Goal: Information Seeking & Learning: Understand process/instructions

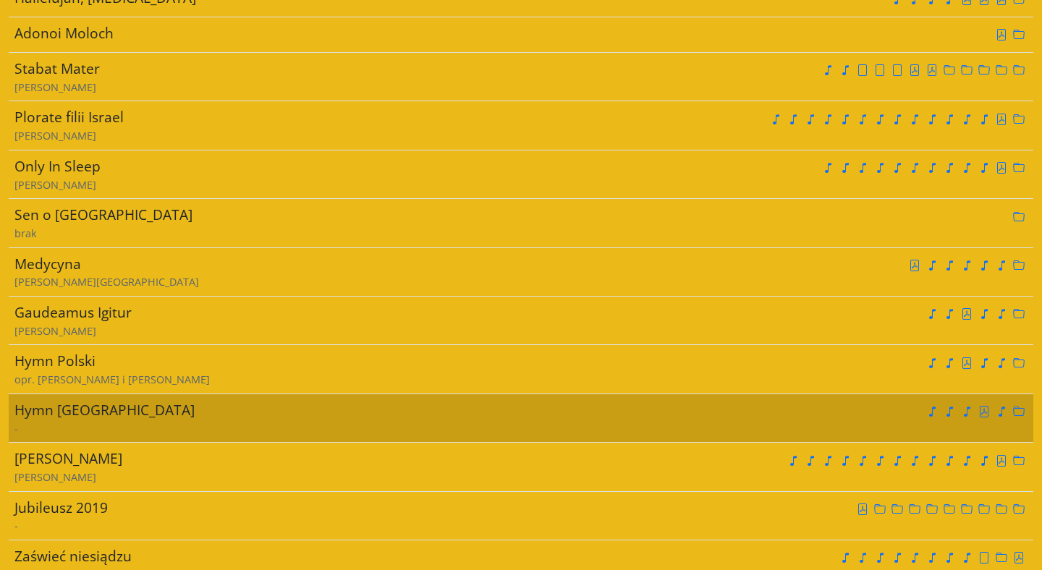
scroll to position [7457, 0]
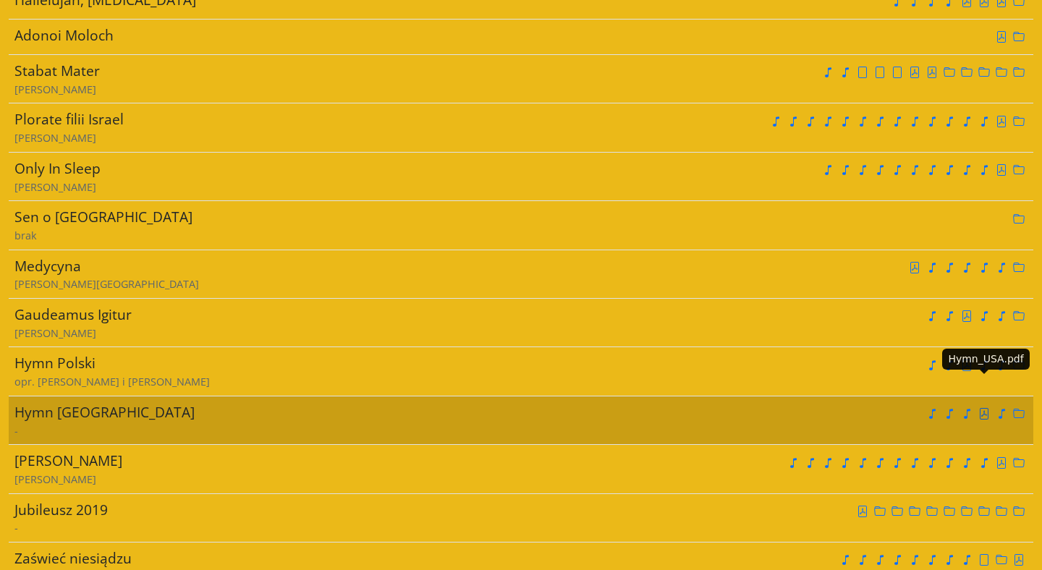
click at [983, 408] on icon "file pdf" at bounding box center [984, 414] width 12 height 12
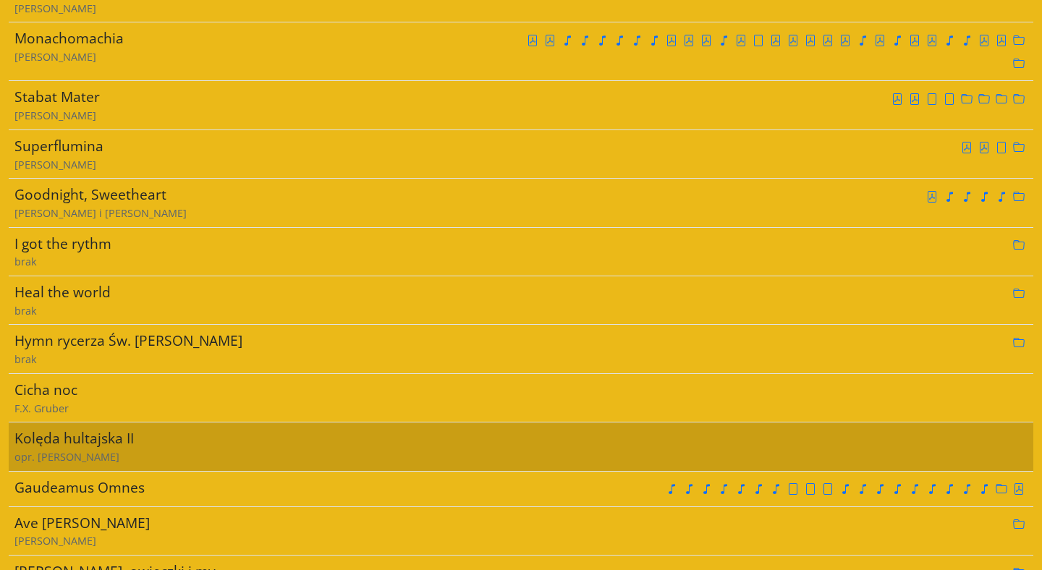
scroll to position [6119, 0]
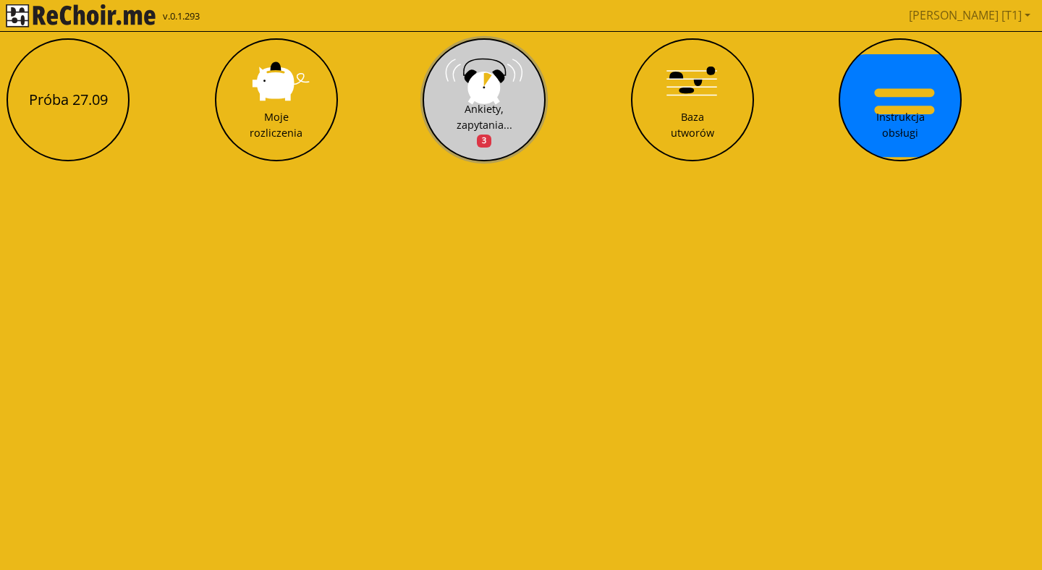
click at [486, 101] on button "Ankiety, zapytania... 3" at bounding box center [484, 99] width 123 height 123
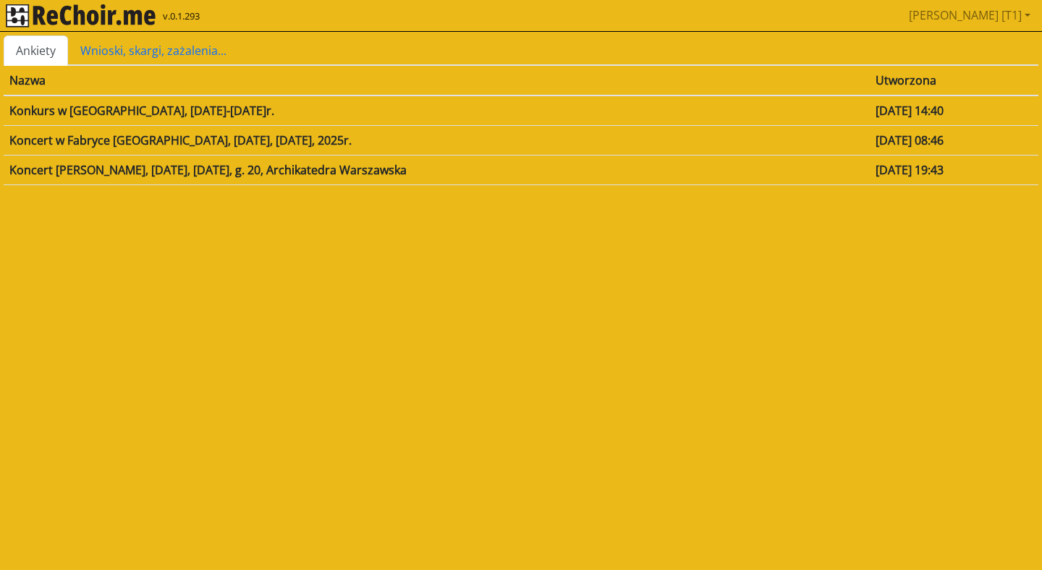
click at [48, 141] on td "Koncert w Fabryce [GEOGRAPHIC_DATA], [DATE], [DATE], 2025r." at bounding box center [437, 140] width 866 height 30
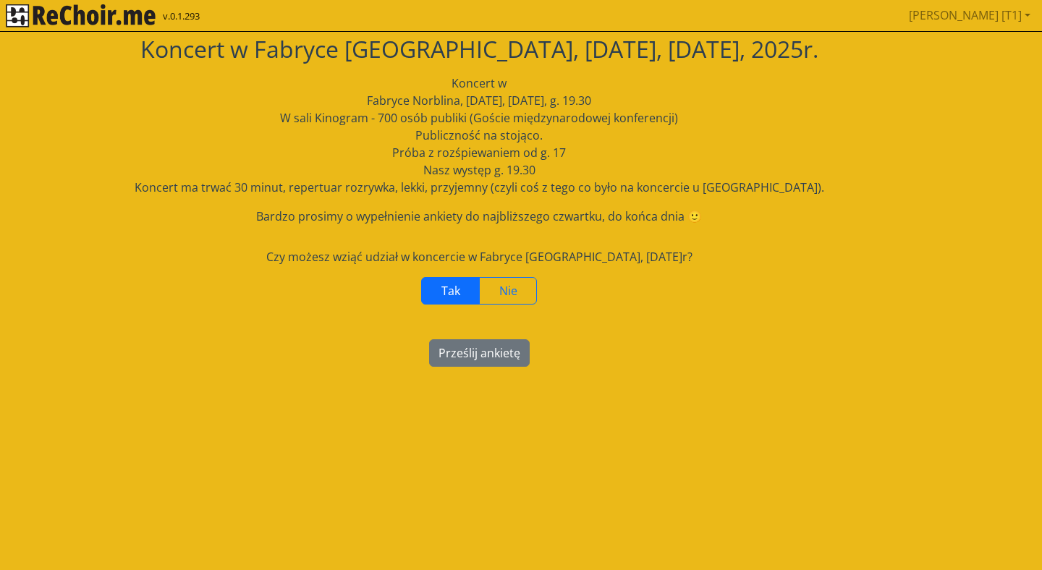
click at [457, 294] on span "Tak" at bounding box center [450, 291] width 19 height 16
click at [434, 289] on label "Tak" at bounding box center [450, 290] width 59 height 27
click at [480, 357] on button "Prześlij ankietę" at bounding box center [479, 352] width 101 height 27
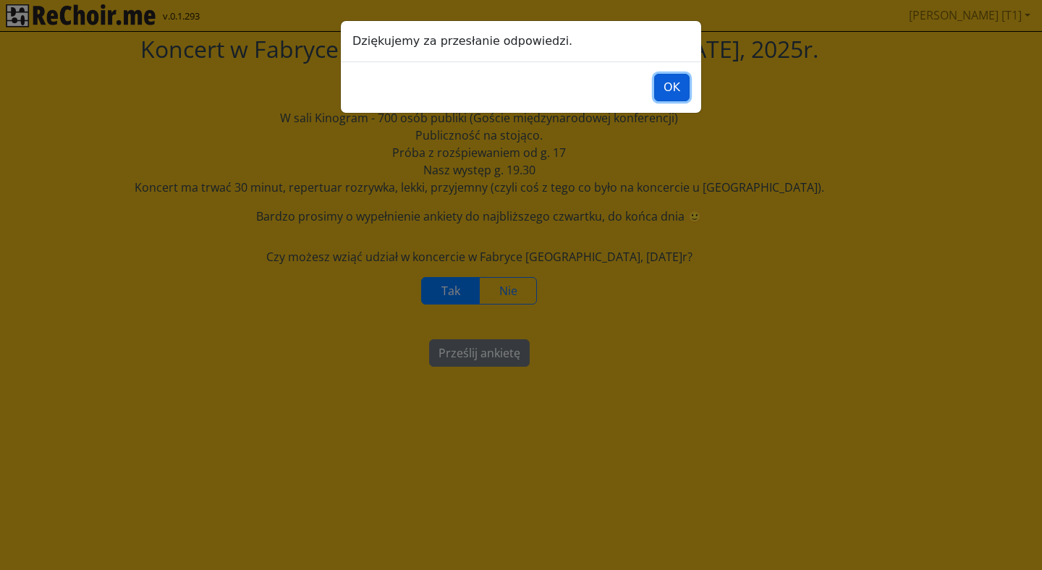
click at [673, 91] on button "OK" at bounding box center [671, 87] width 35 height 27
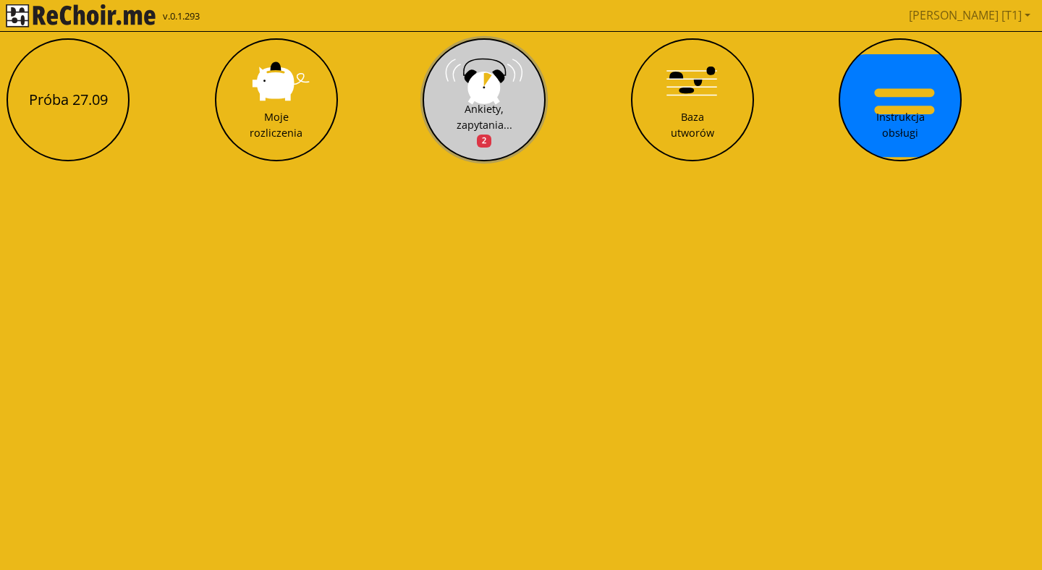
click at [486, 119] on div "Ankiety, zapytania... 2" at bounding box center [485, 124] width 56 height 47
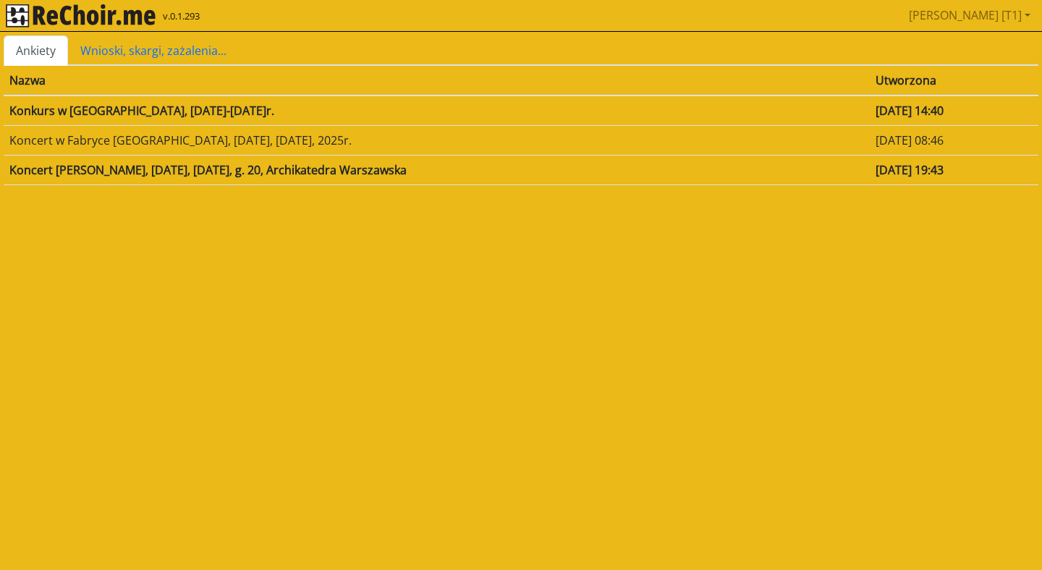
click at [275, 110] on td "Konkurs w [GEOGRAPHIC_DATA], [DATE]-[DATE]r." at bounding box center [437, 111] width 866 height 30
click at [139, 52] on link "Wnioski, skargi, zażalenia..." at bounding box center [153, 50] width 171 height 30
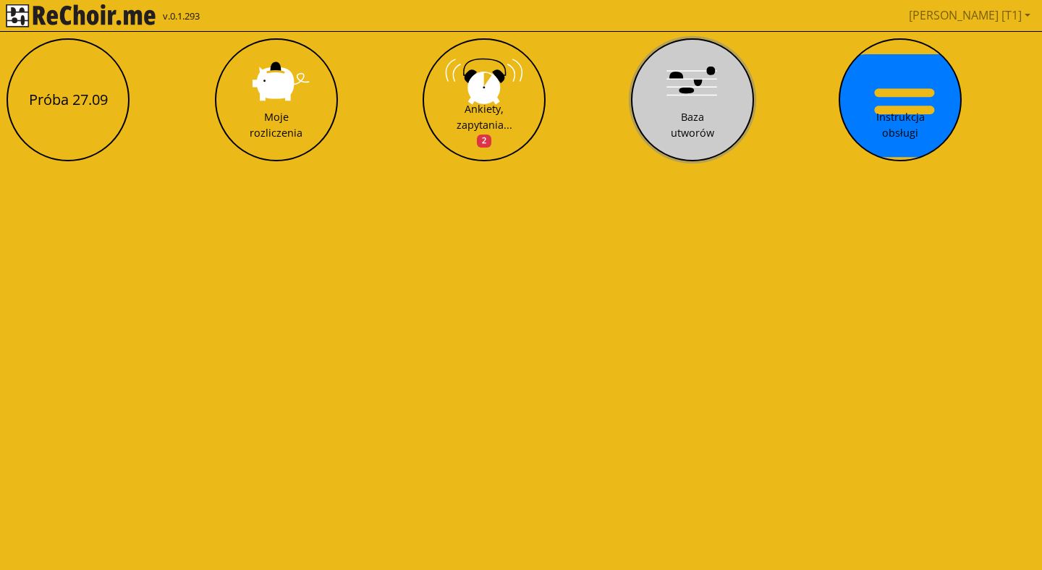
click at [700, 117] on div "Baza utworów" at bounding box center [692, 124] width 43 height 31
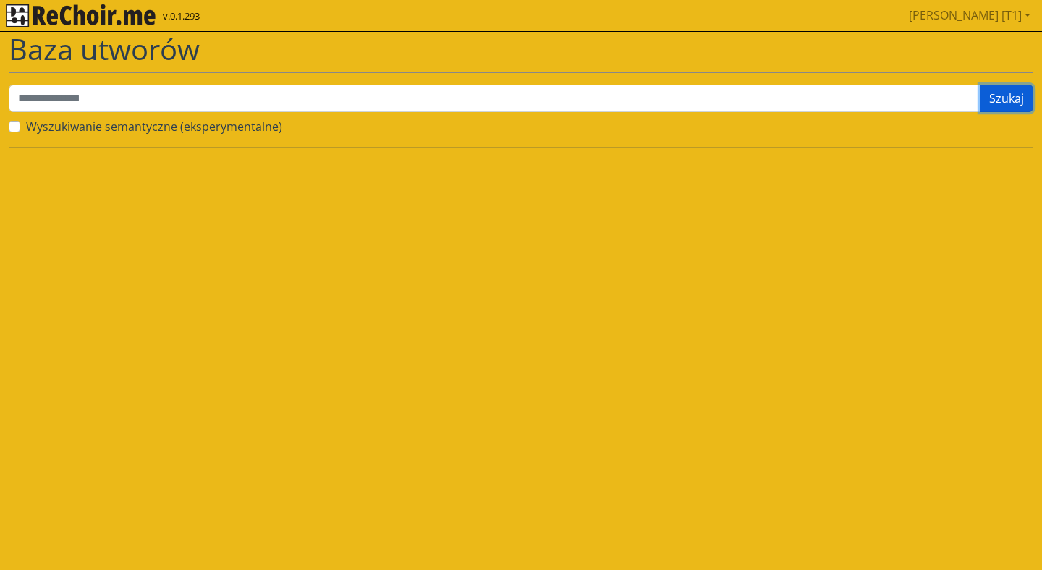
click at [997, 101] on button "Szukaj" at bounding box center [1007, 98] width 54 height 27
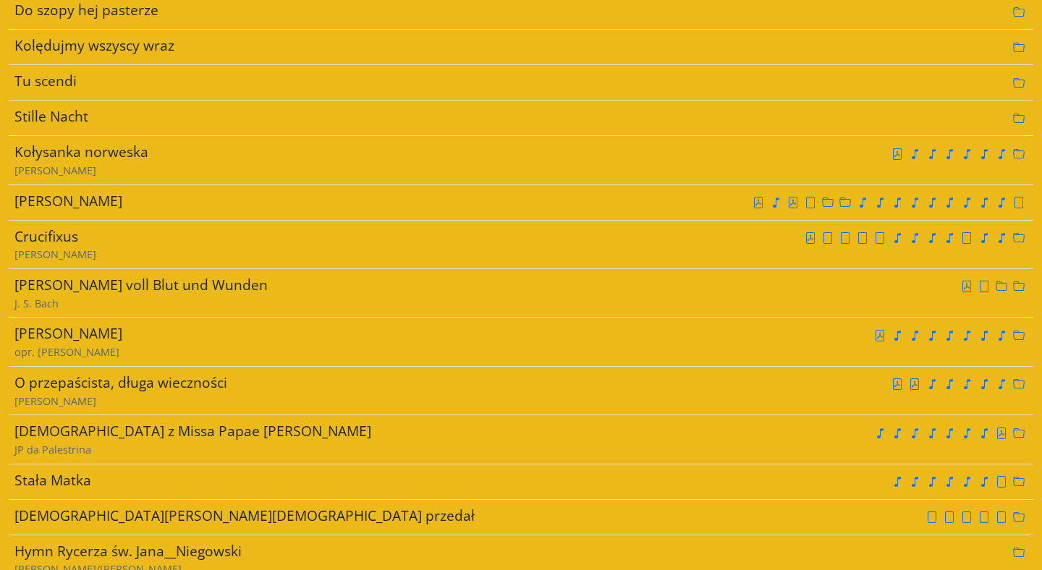
scroll to position [2427, 0]
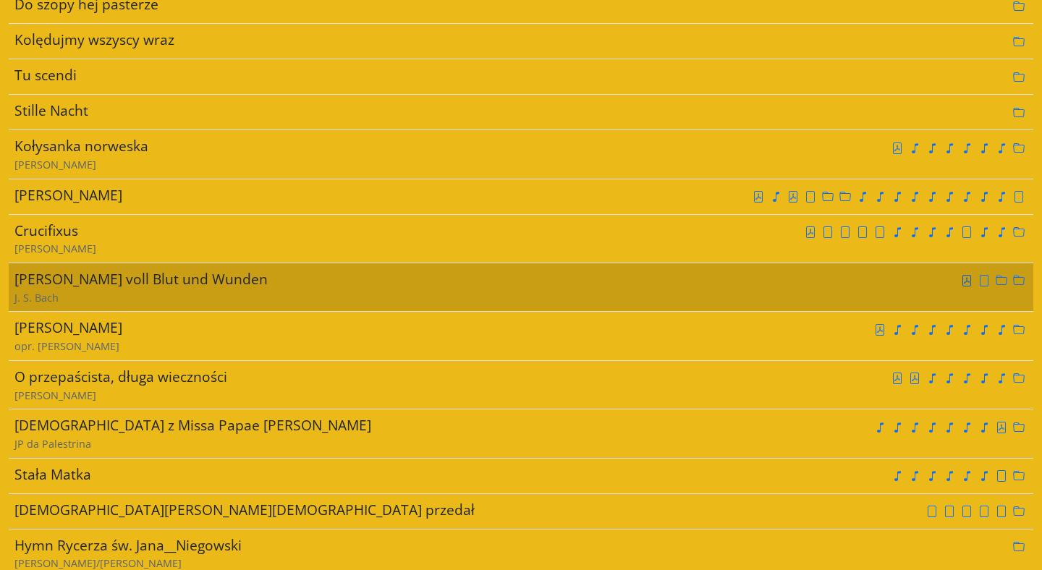
click at [965, 279] on icon "file pdf" at bounding box center [967, 281] width 12 height 12
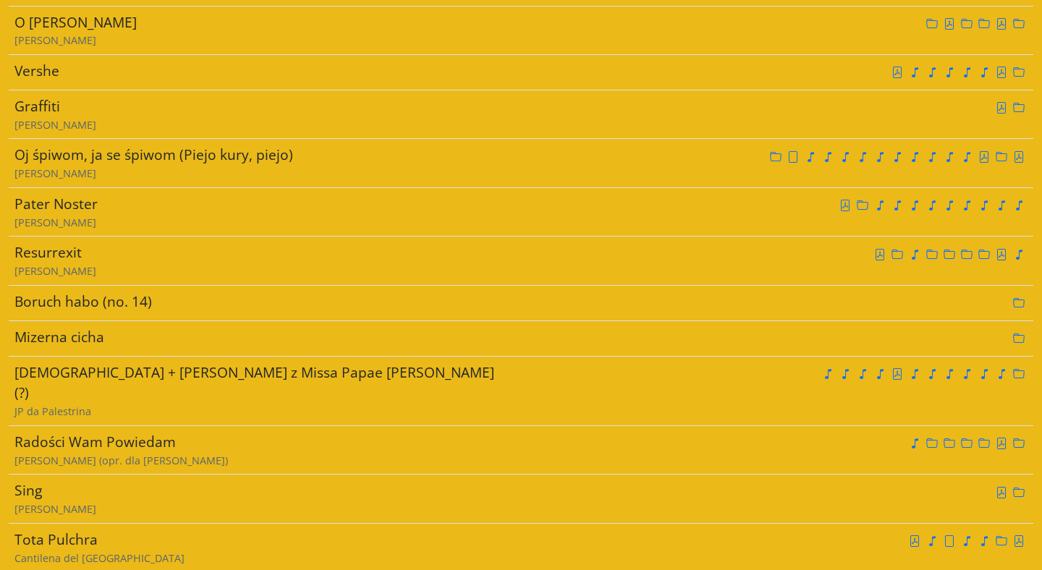
scroll to position [4924, 0]
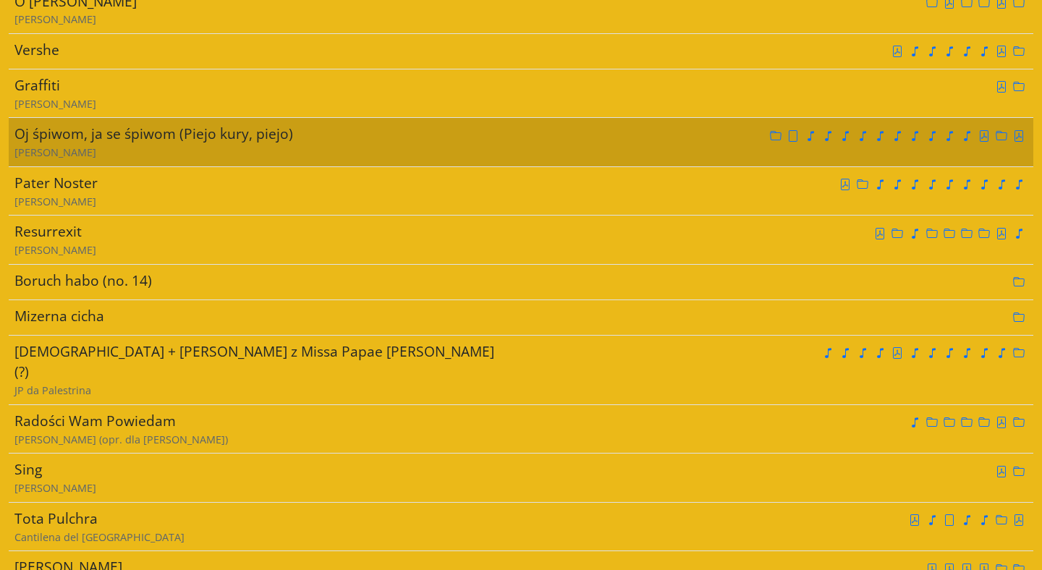
click at [362, 146] on div "[PERSON_NAME]" at bounding box center [259, 153] width 491 height 16
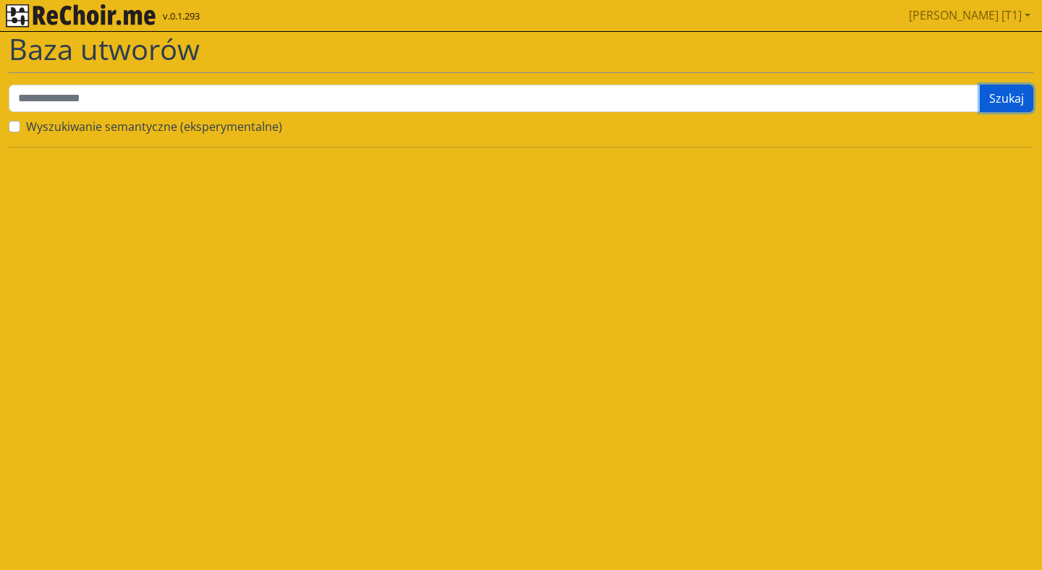
click at [998, 101] on button "Szukaj" at bounding box center [1007, 98] width 54 height 27
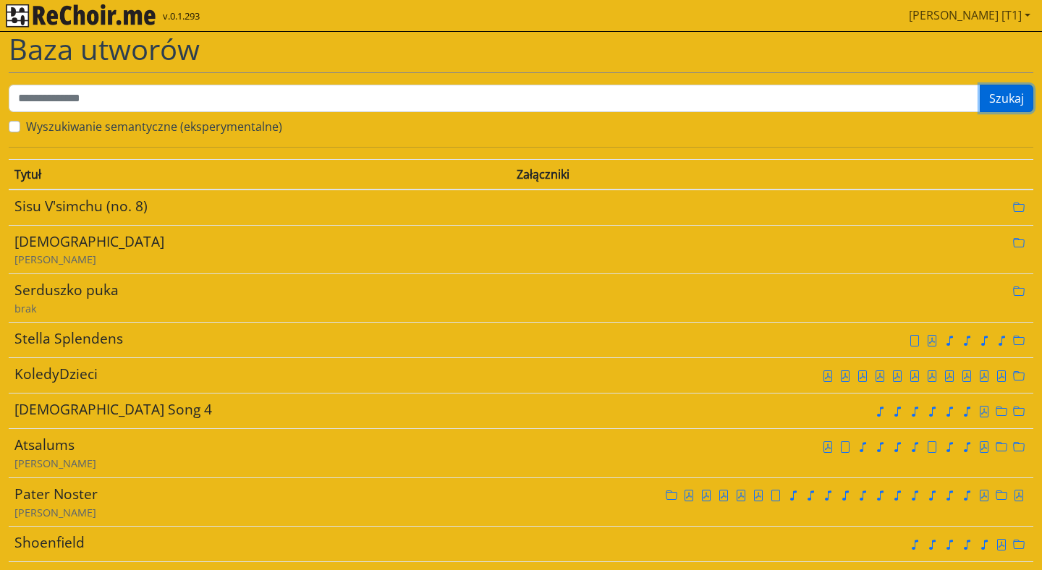
click at [1002, 10] on link "[PERSON_NAME] [T1]" at bounding box center [969, 15] width 133 height 29
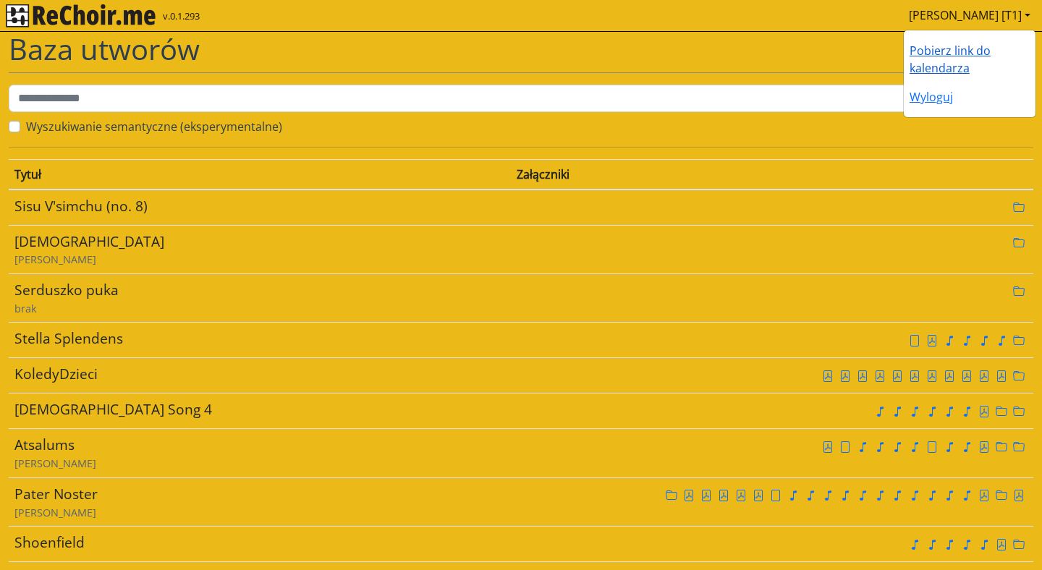
click at [980, 54] on link "Pobierz link do kalendarza" at bounding box center [950, 59] width 81 height 33
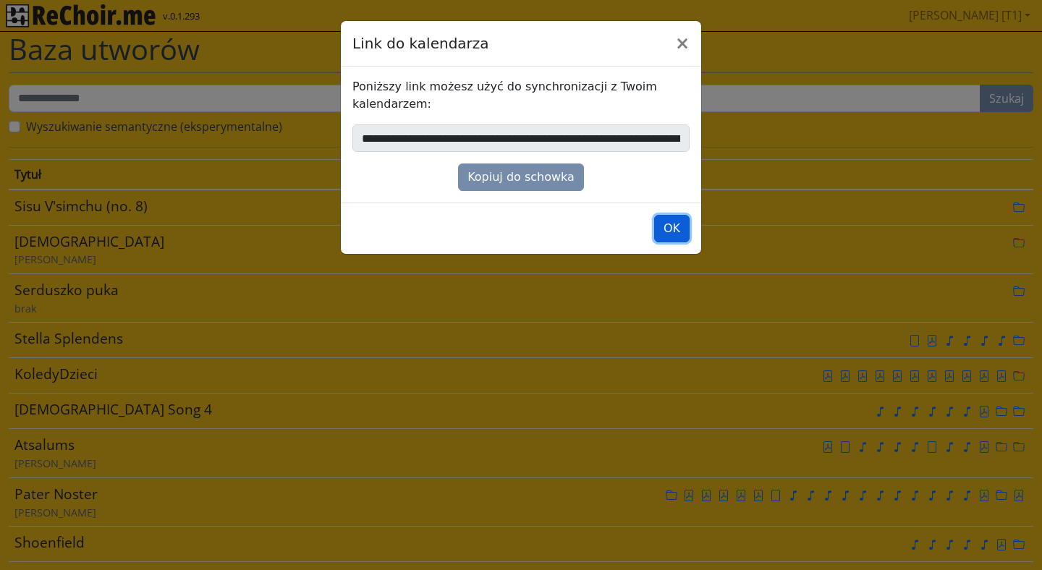
click at [667, 234] on button "OK" at bounding box center [671, 228] width 35 height 27
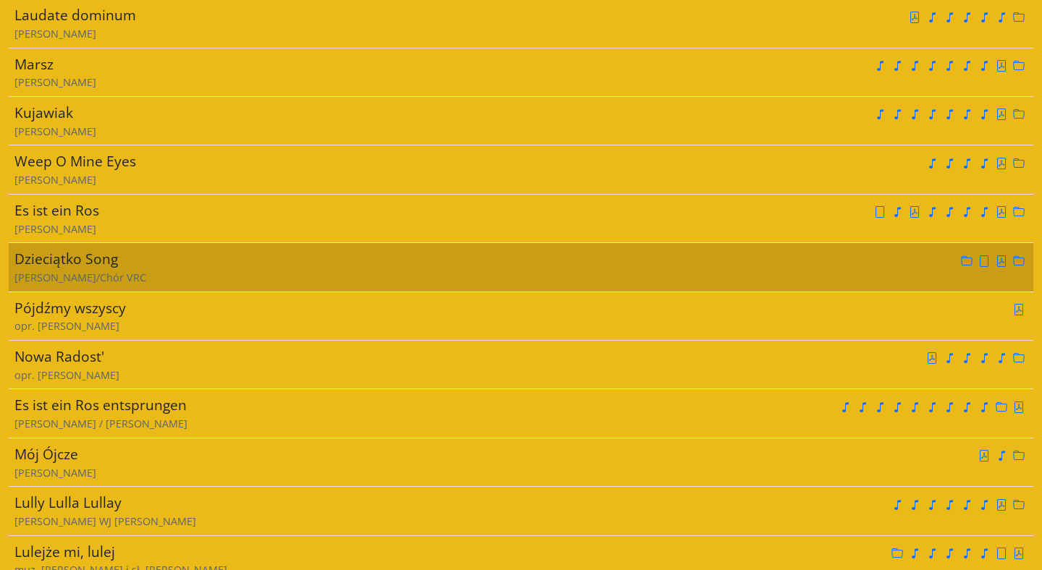
scroll to position [3881, 0]
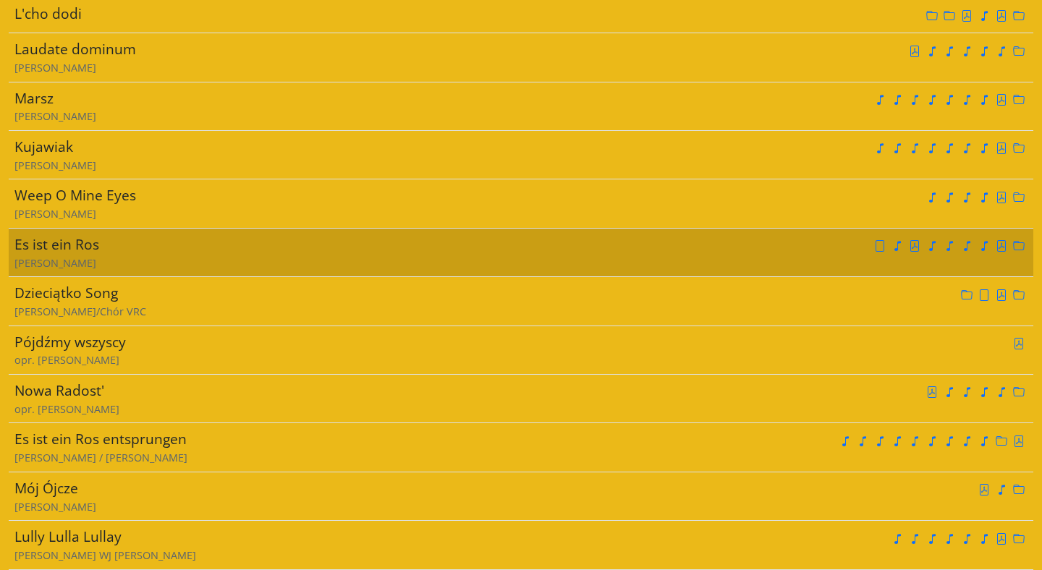
click at [244, 242] on div "Es ist ein Ros" at bounding box center [259, 244] width 491 height 21
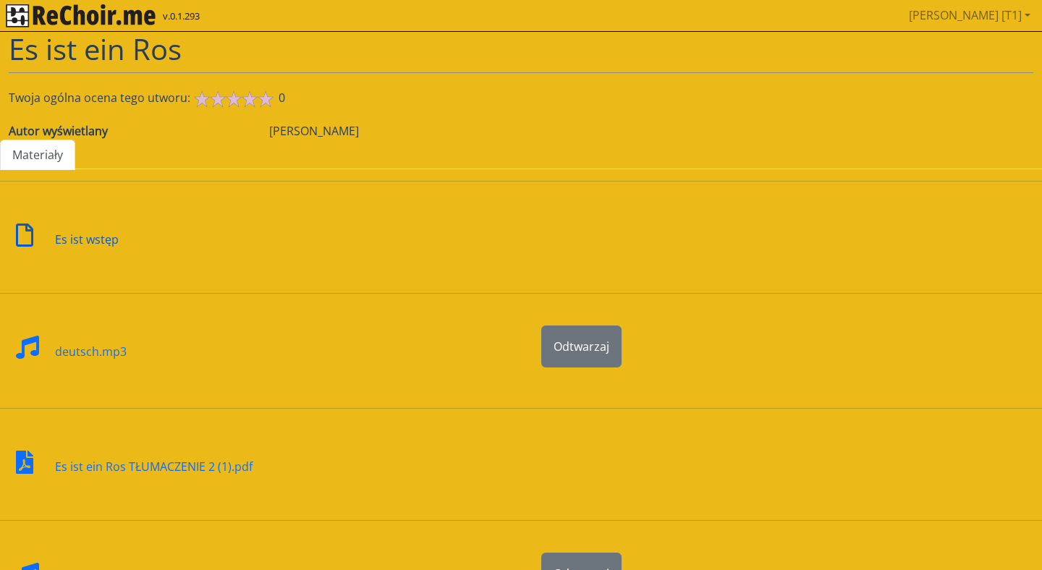
click at [93, 243] on div "Es ist wstęp" at bounding box center [87, 230] width 64 height 35
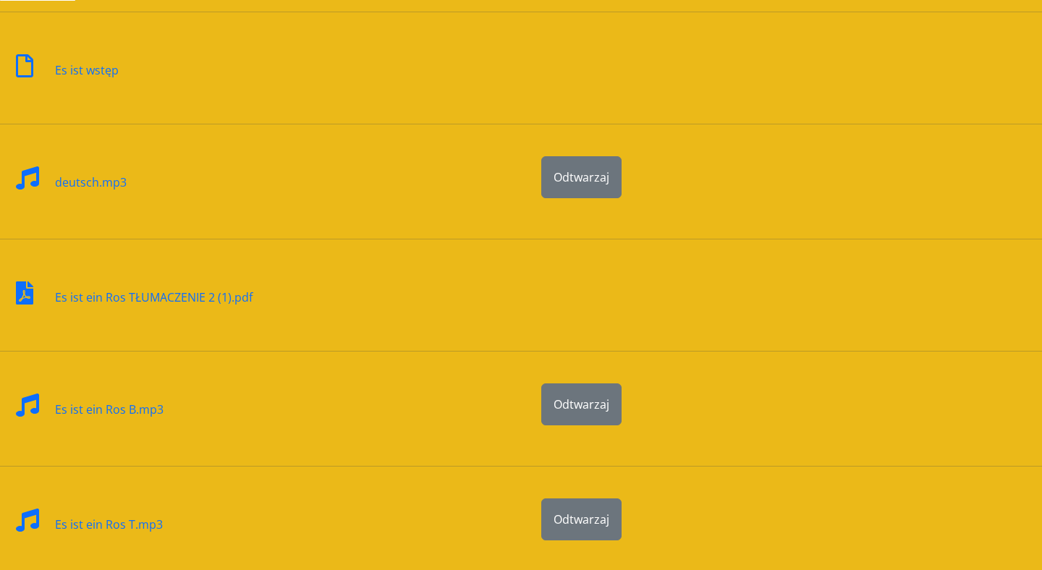
scroll to position [170, 0]
click at [137, 295] on div "Es ist ein Ros TŁUMACZENIE 2 (1).pdf" at bounding box center [154, 287] width 198 height 35
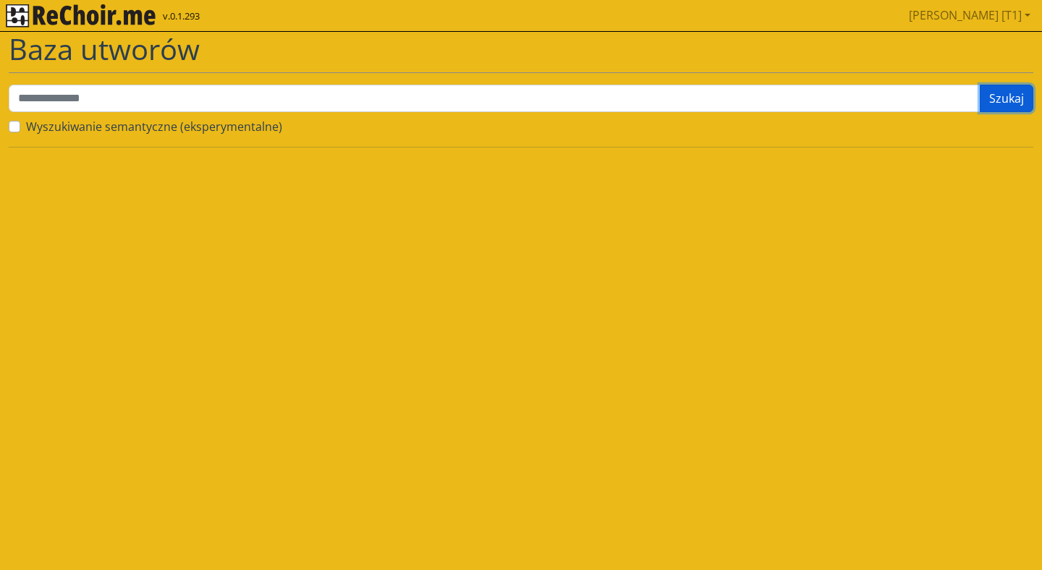
click at [999, 97] on button "Szukaj" at bounding box center [1007, 98] width 54 height 27
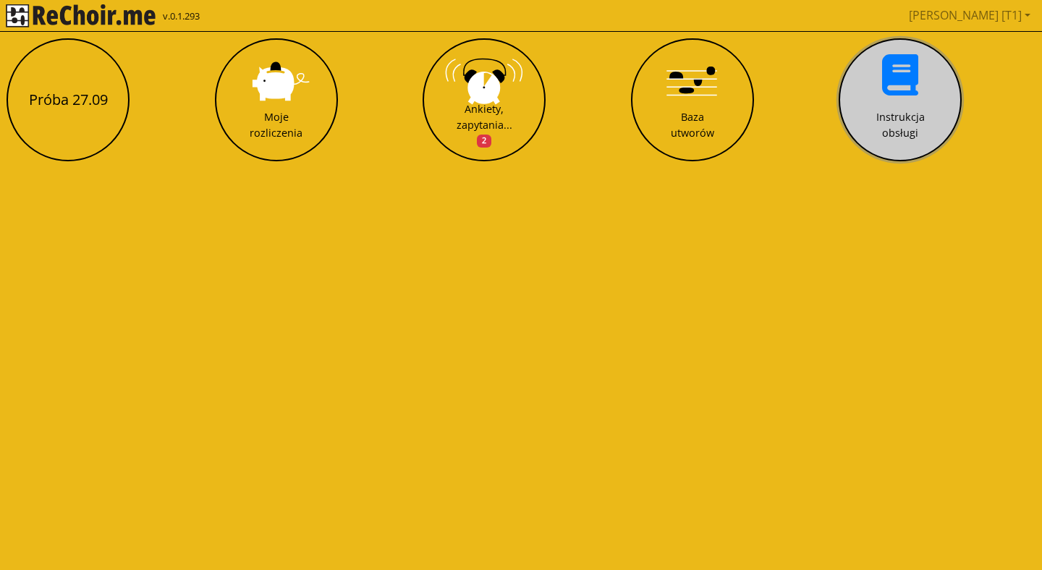
click at [902, 103] on button "Instrukcja obsługi" at bounding box center [900, 99] width 123 height 123
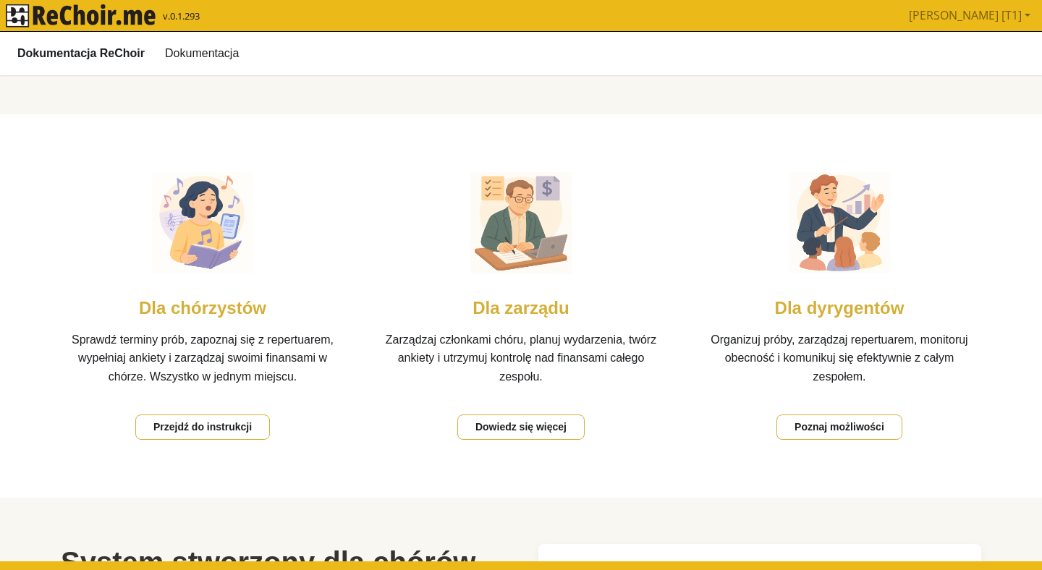
scroll to position [216, 0]
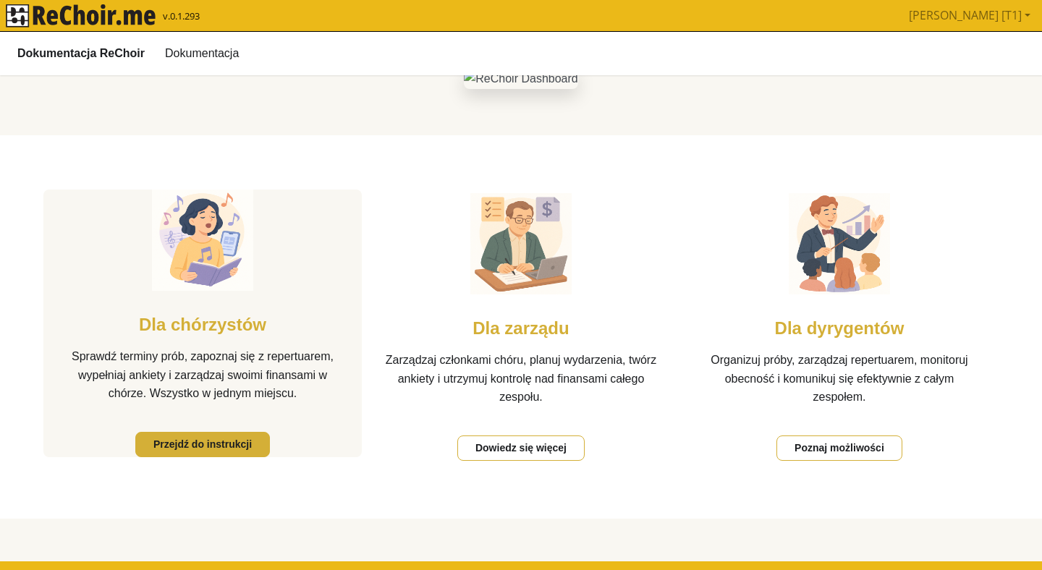
click at [170, 441] on link "Przejdź do instrukcji" at bounding box center [202, 443] width 135 height 25
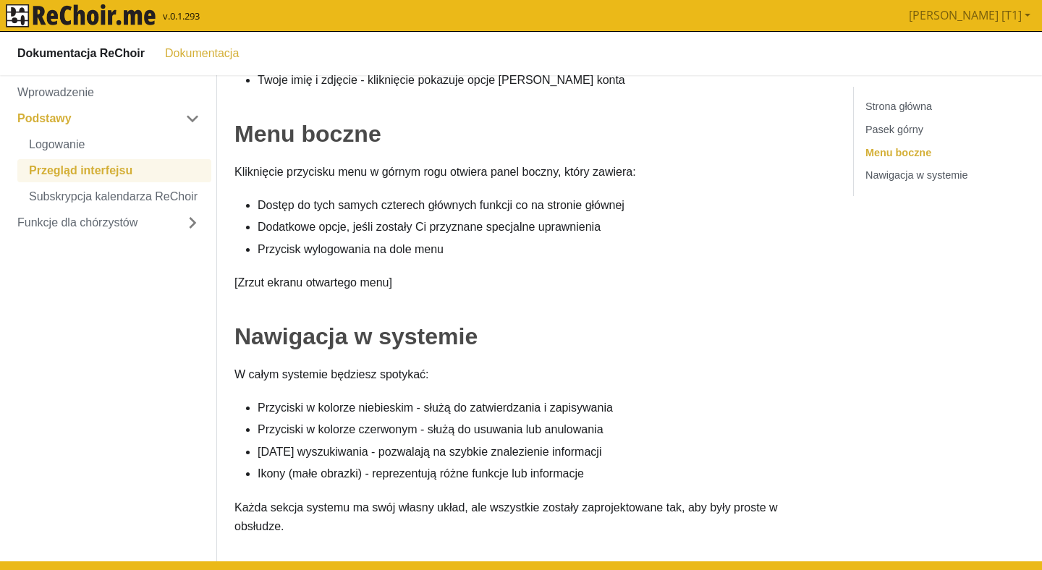
scroll to position [488, 0]
click at [40, 144] on link "Logowanie" at bounding box center [114, 143] width 194 height 23
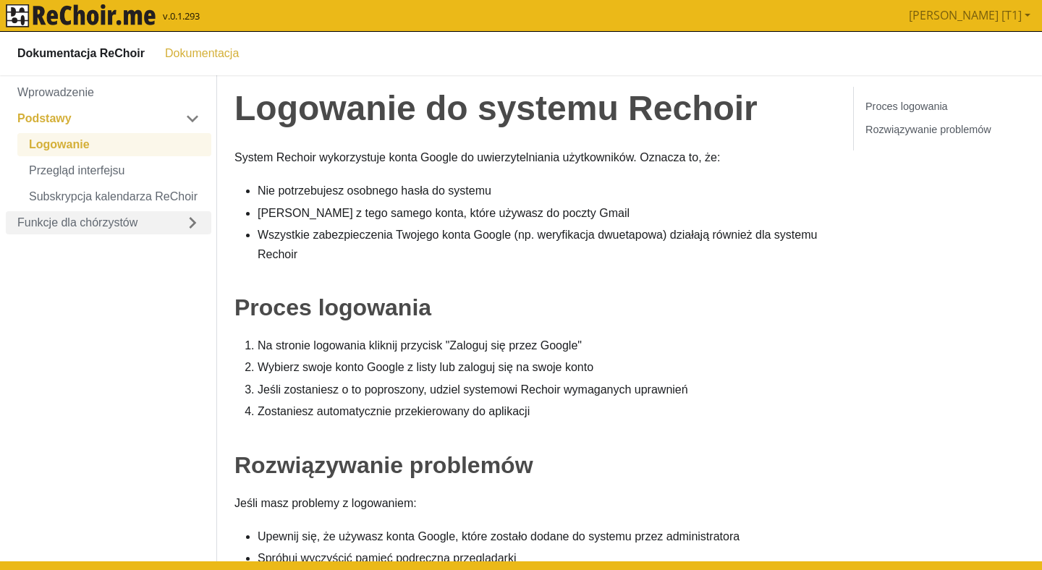
click at [65, 233] on link "Funkcje dla chórzystów" at bounding box center [109, 222] width 206 height 23
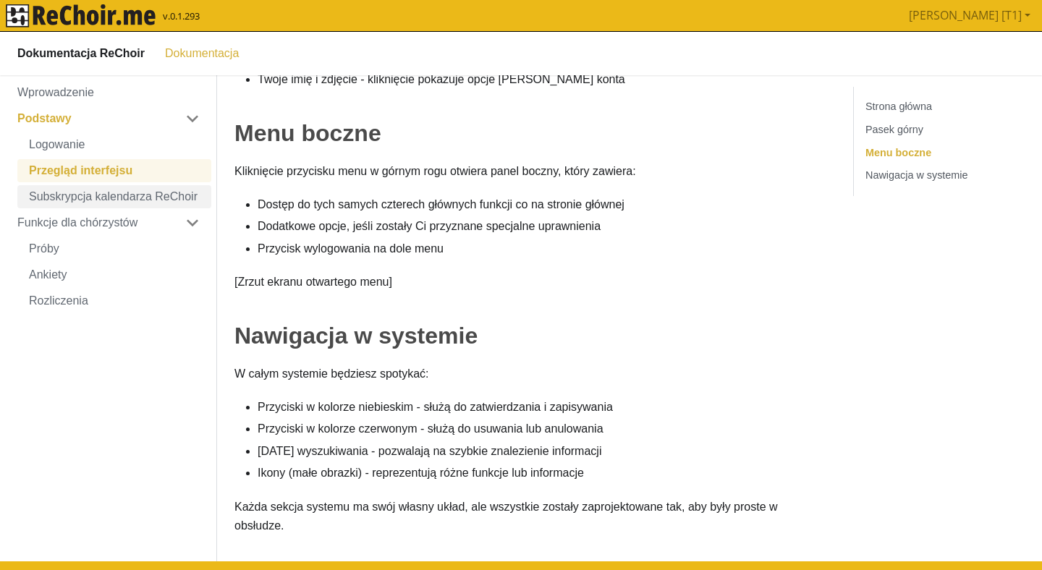
click at [72, 201] on link "Subskrypcja kalendarza ReChoir" at bounding box center [114, 196] width 194 height 23
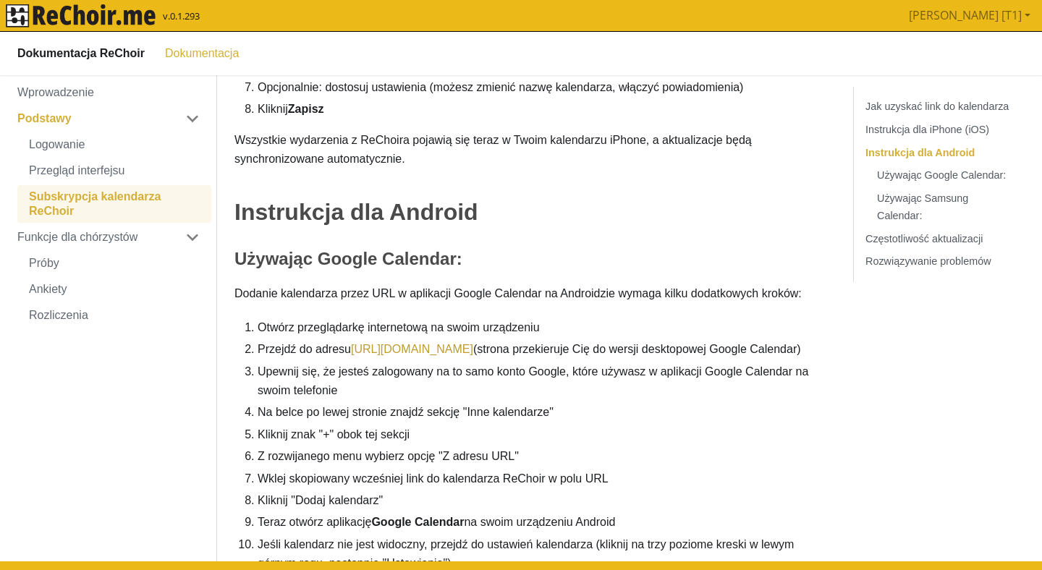
scroll to position [527, 0]
click at [415, 351] on link "[URL][DOMAIN_NAME]" at bounding box center [412, 349] width 122 height 12
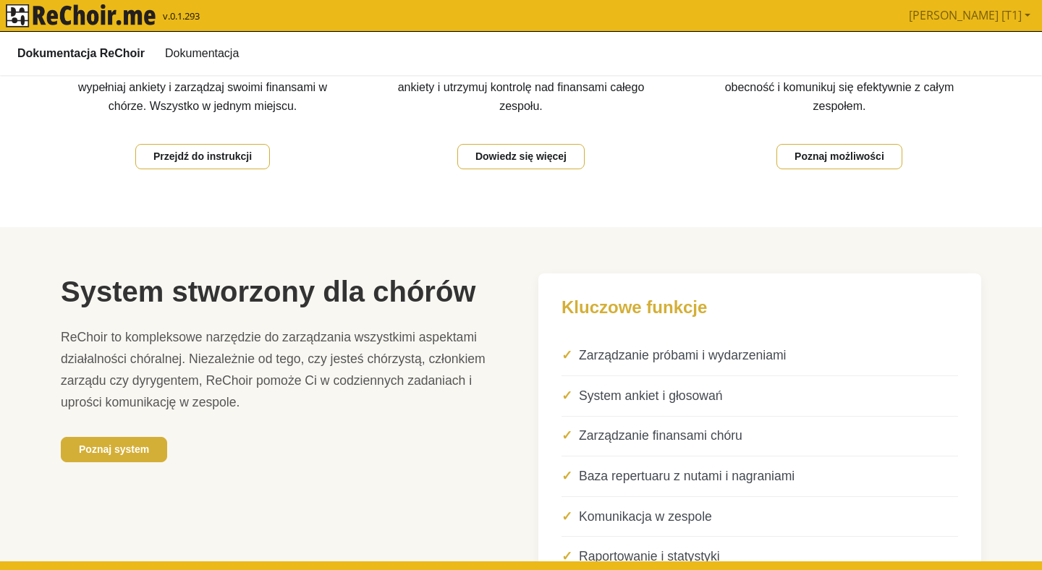
scroll to position [216, 0]
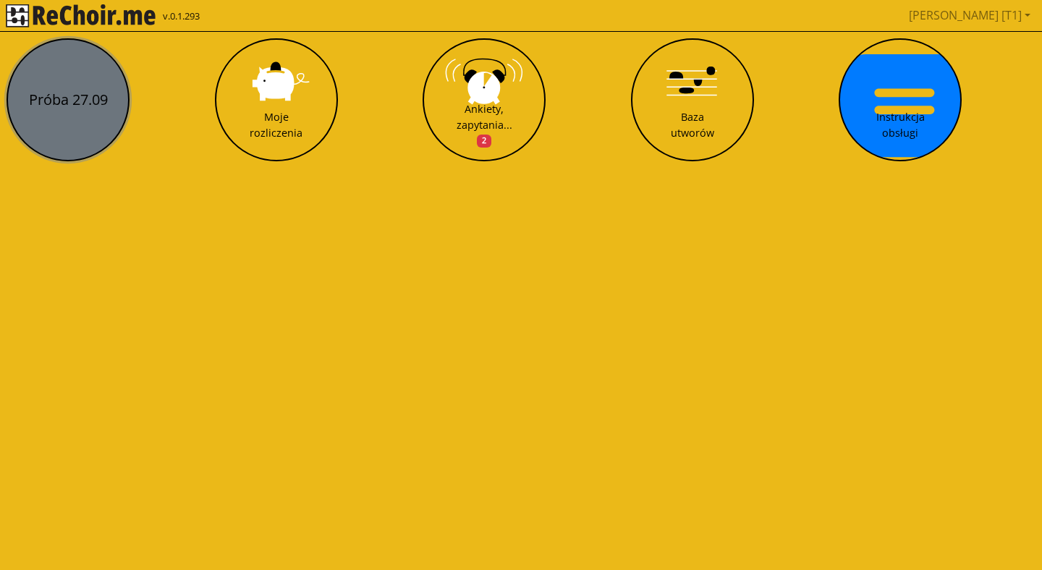
click at [69, 106] on button "Próba 27.09" at bounding box center [68, 99] width 123 height 123
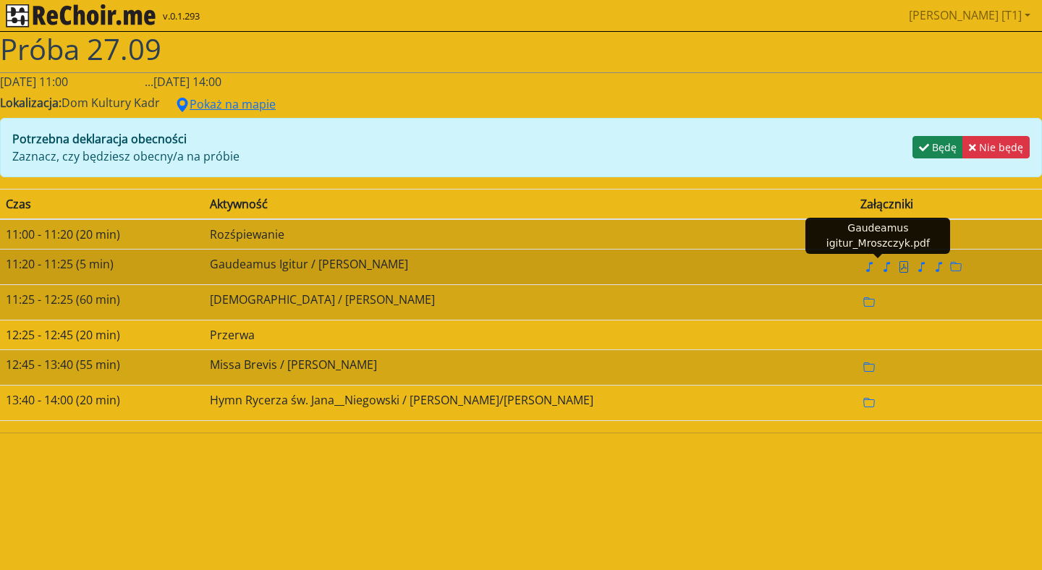
click at [898, 271] on icon "file pdf" at bounding box center [904, 267] width 12 height 12
click at [901, 268] on icon "file pdf" at bounding box center [904, 267] width 6 height 7
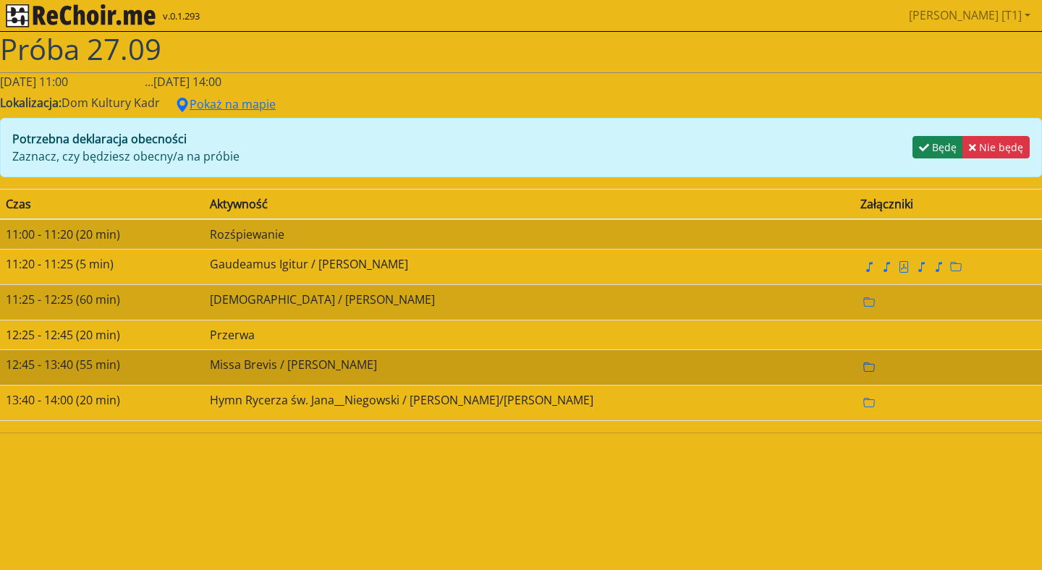
click at [863, 370] on icon "folder" at bounding box center [869, 368] width 12 height 12
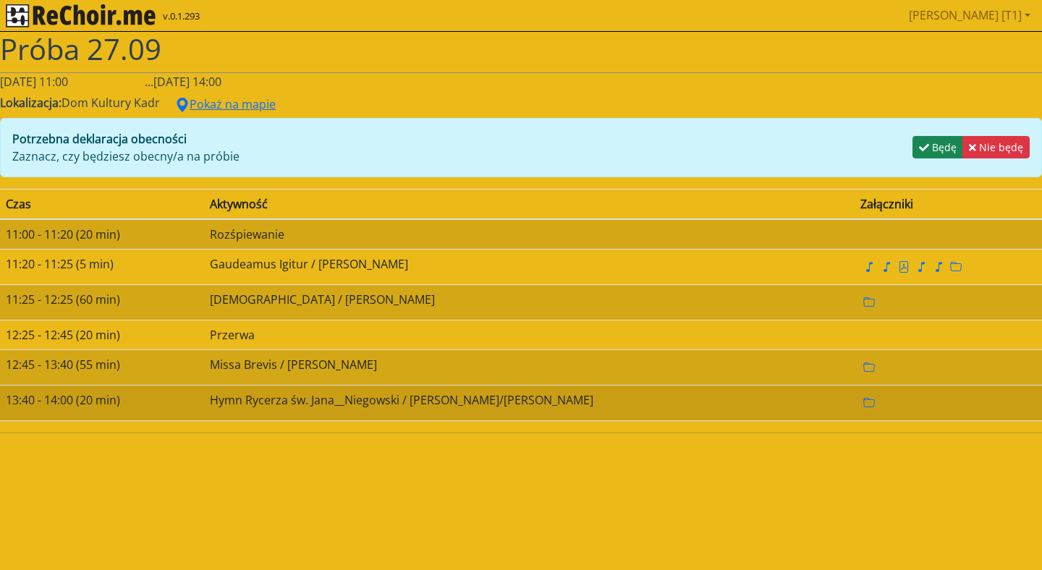
click at [255, 407] on td "Hymn Rycerza św. Jana__Niegowski / [PERSON_NAME]/[PERSON_NAME]" at bounding box center [529, 402] width 651 height 35
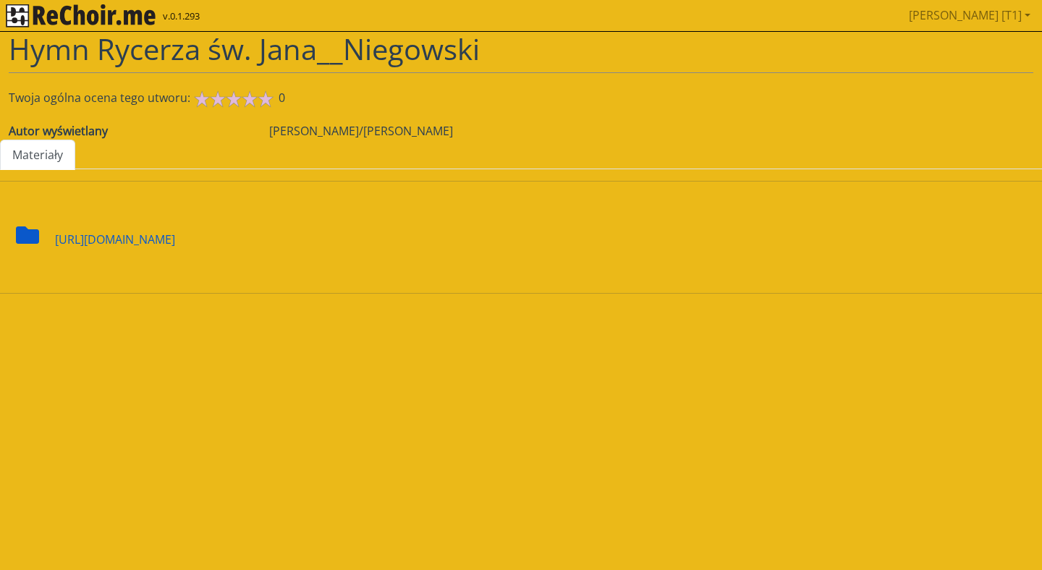
click at [139, 248] on div "[URL][DOMAIN_NAME]" at bounding box center [115, 230] width 120 height 35
